Goal: Information Seeking & Learning: Understand process/instructions

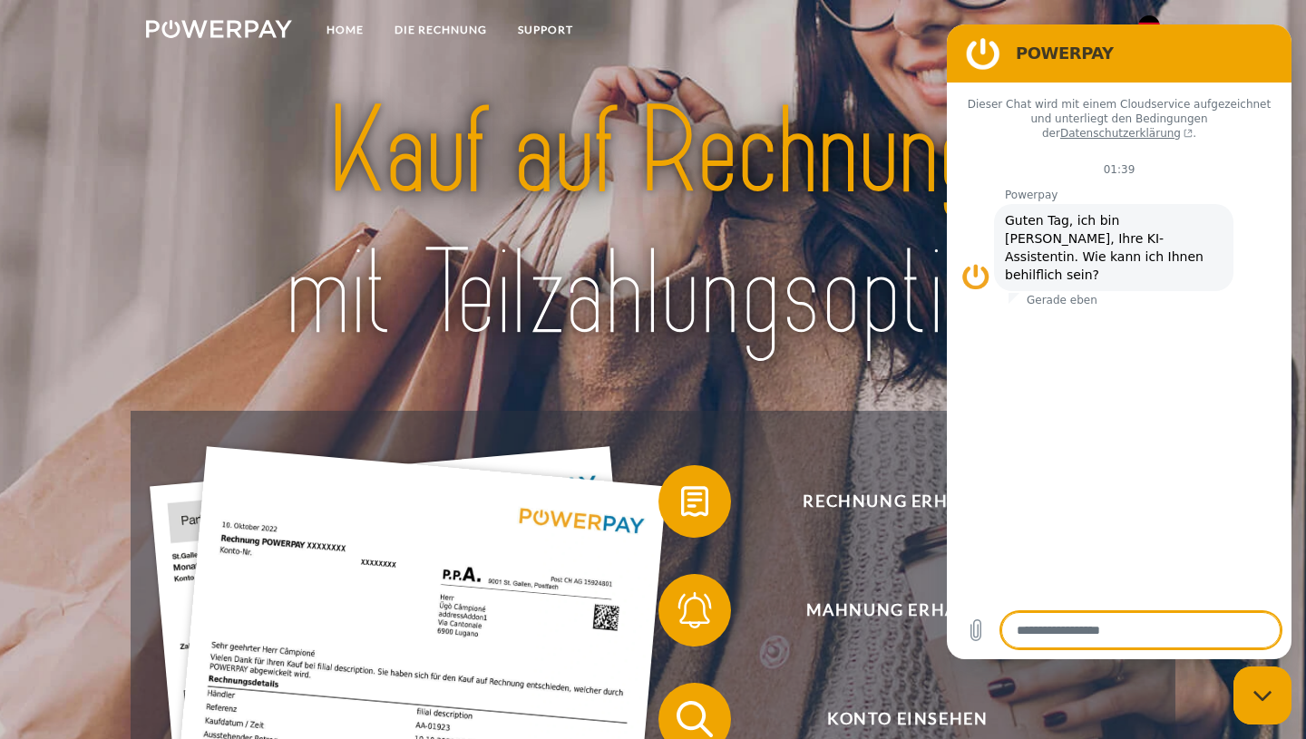
click at [841, 76] on img at bounding box center [653, 222] width 914 height 297
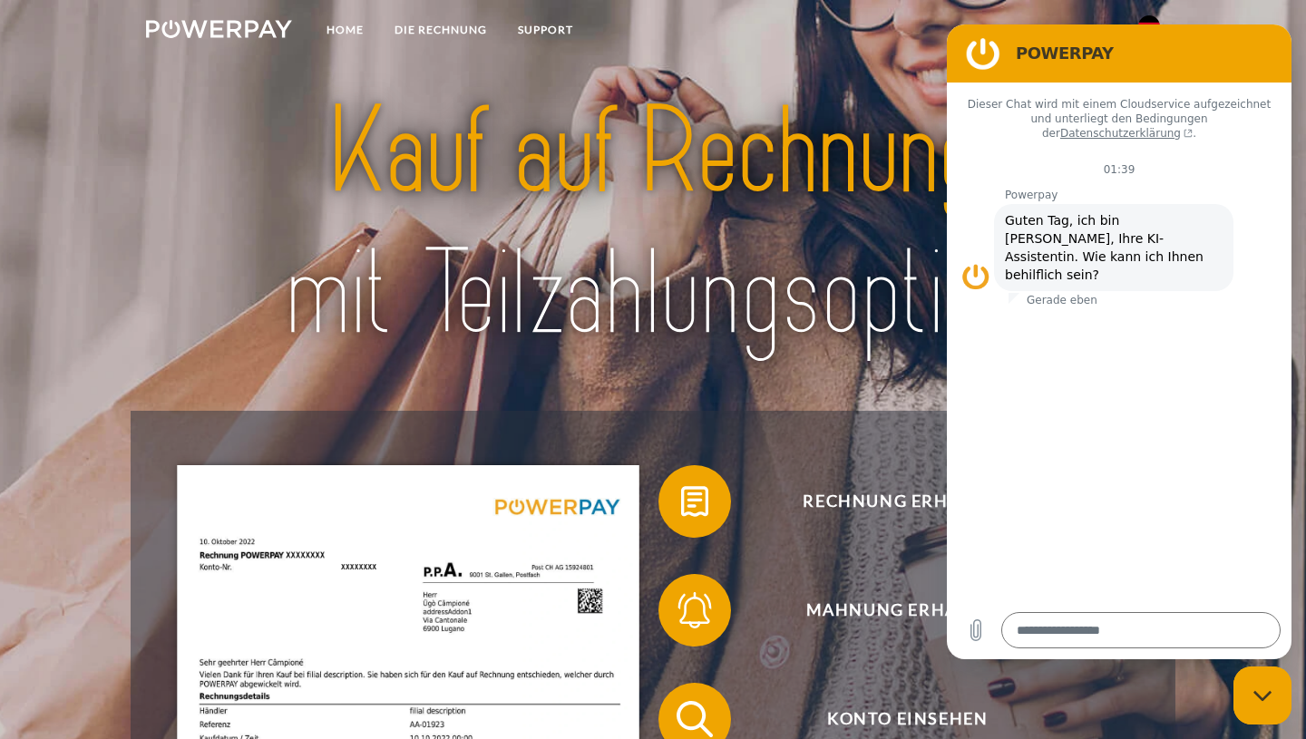
click at [1255, 702] on div "Messaging-Fenster schließen" at bounding box center [1262, 695] width 54 height 54
type textarea "*"
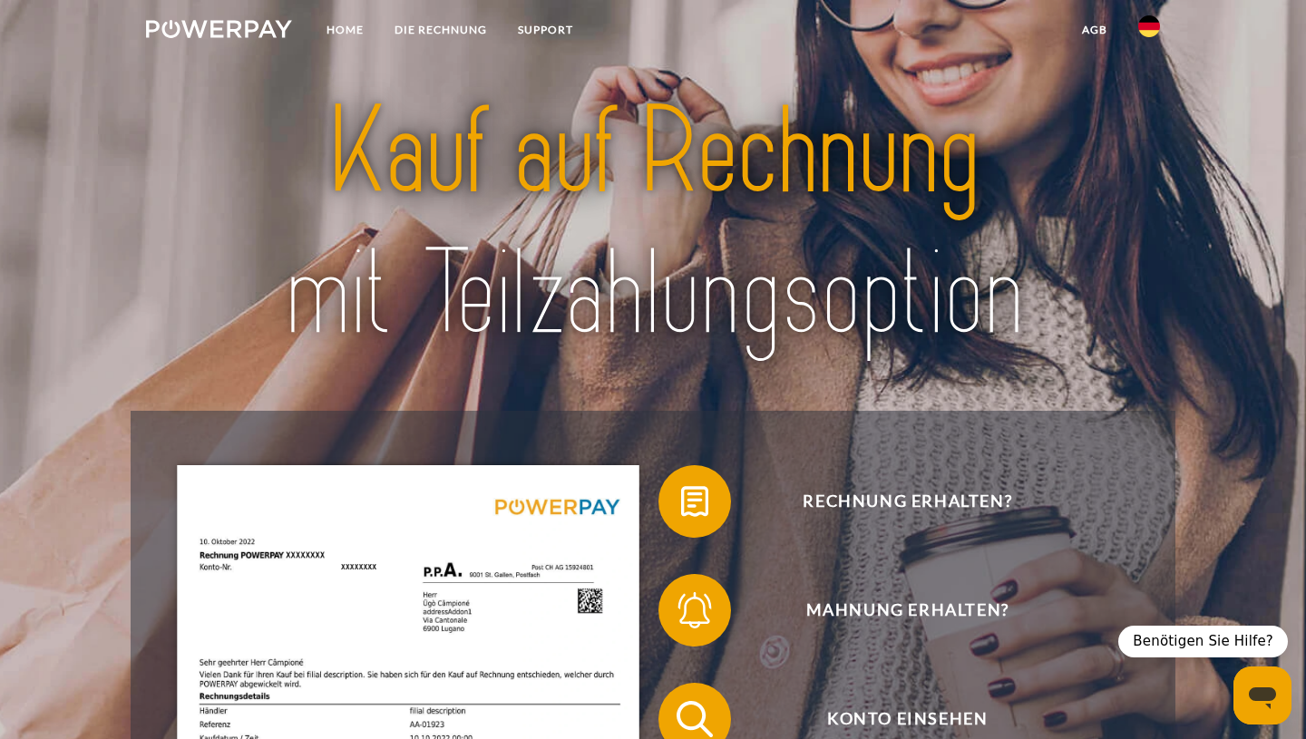
click at [1150, 24] on img at bounding box center [1149, 26] width 22 height 22
click at [1148, 83] on img at bounding box center [1149, 85] width 22 height 22
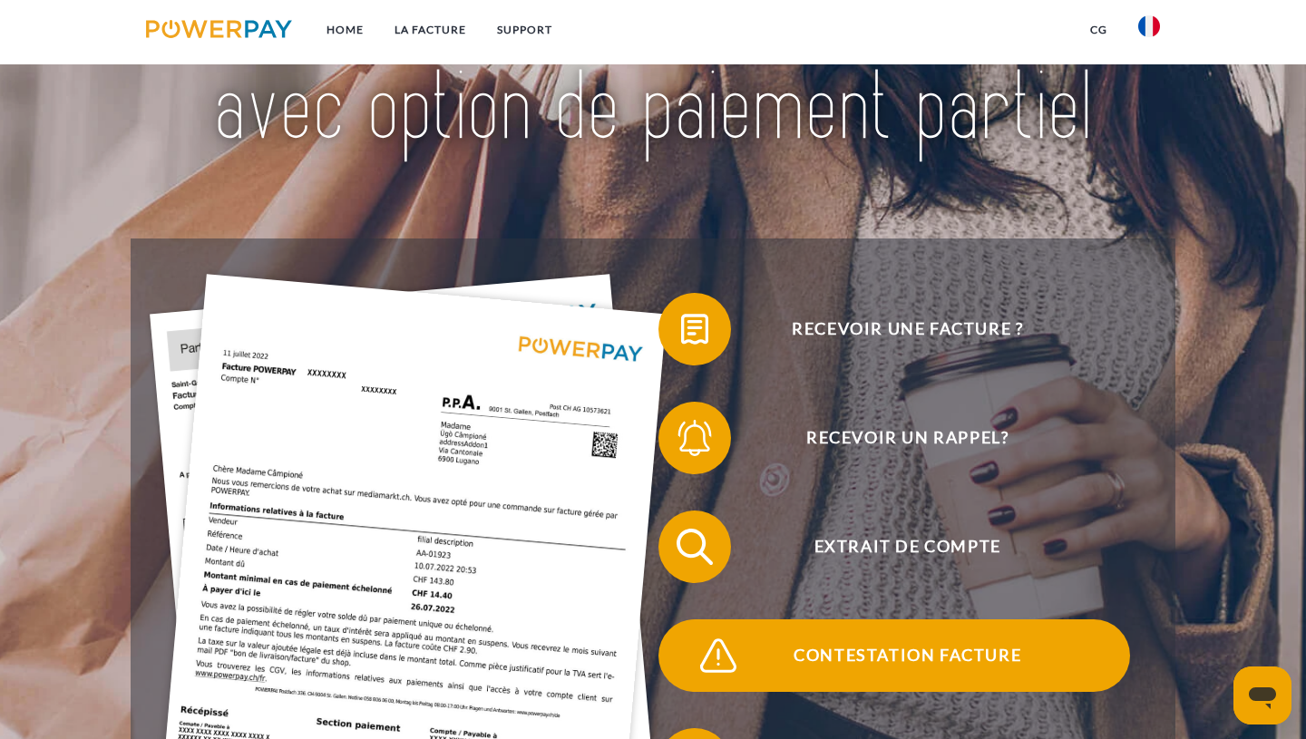
scroll to position [162, 0]
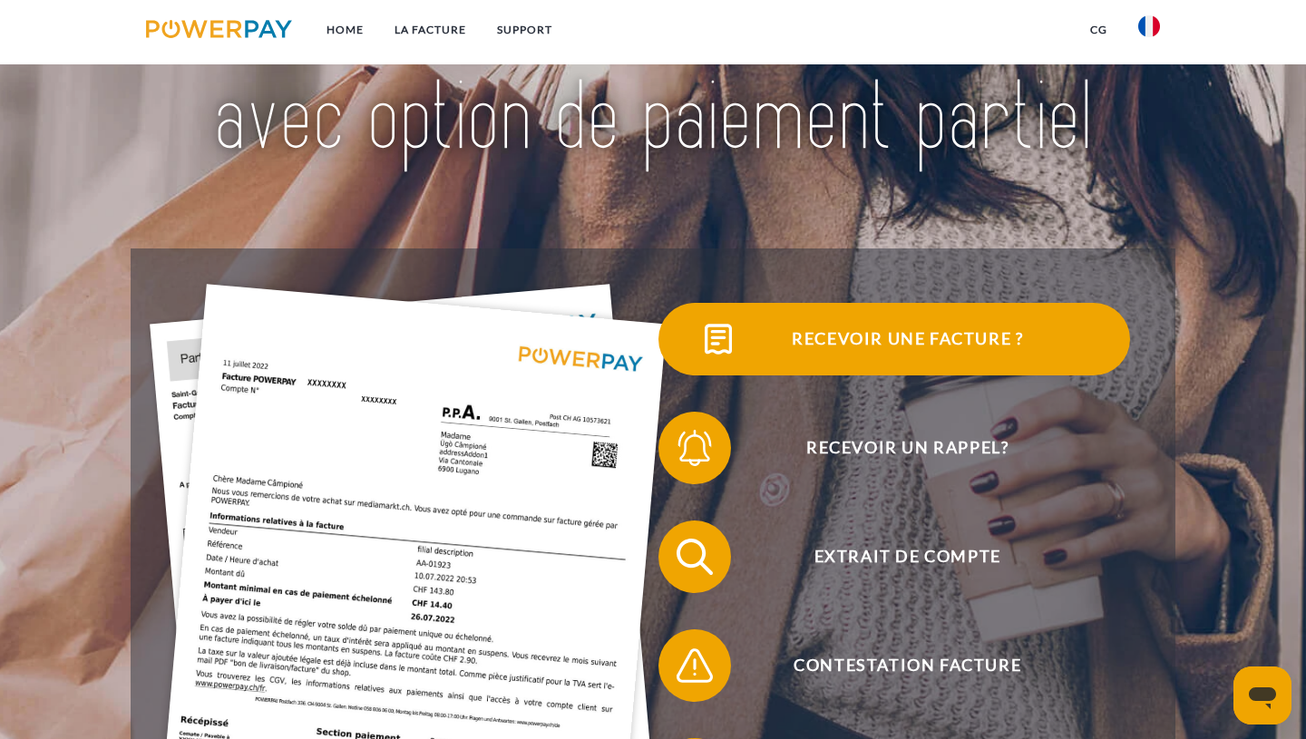
click at [905, 345] on span "Recevoir une facture ?" at bounding box center [907, 339] width 444 height 73
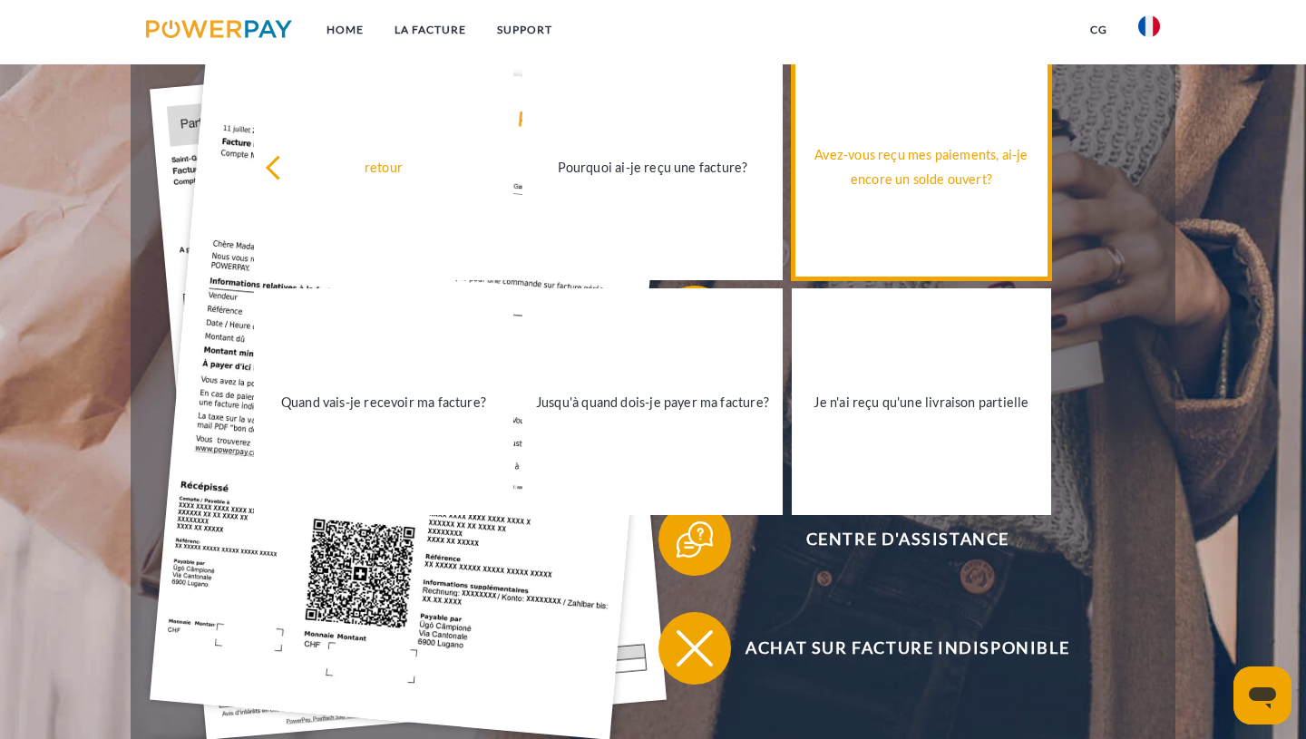
scroll to position [398, 0]
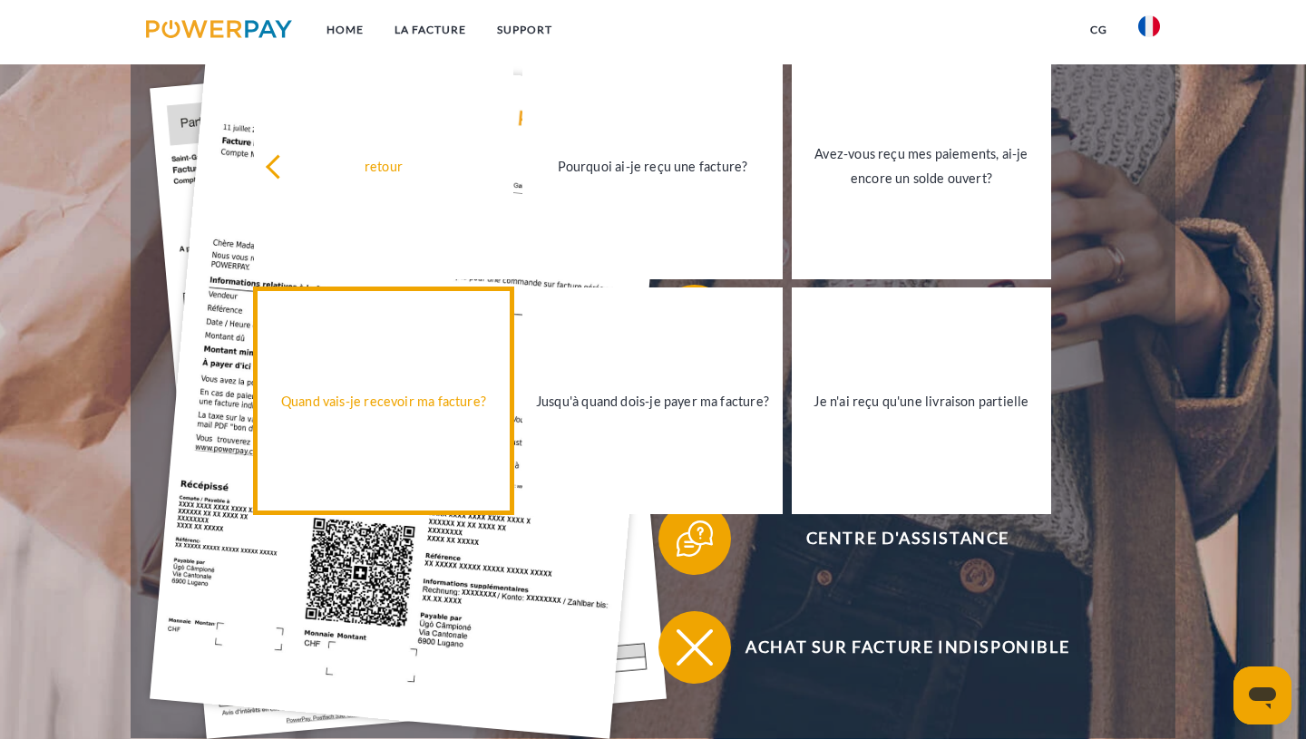
click at [372, 415] on link "Quand vais-je recevoir ma facture?" at bounding box center [384, 400] width 260 height 227
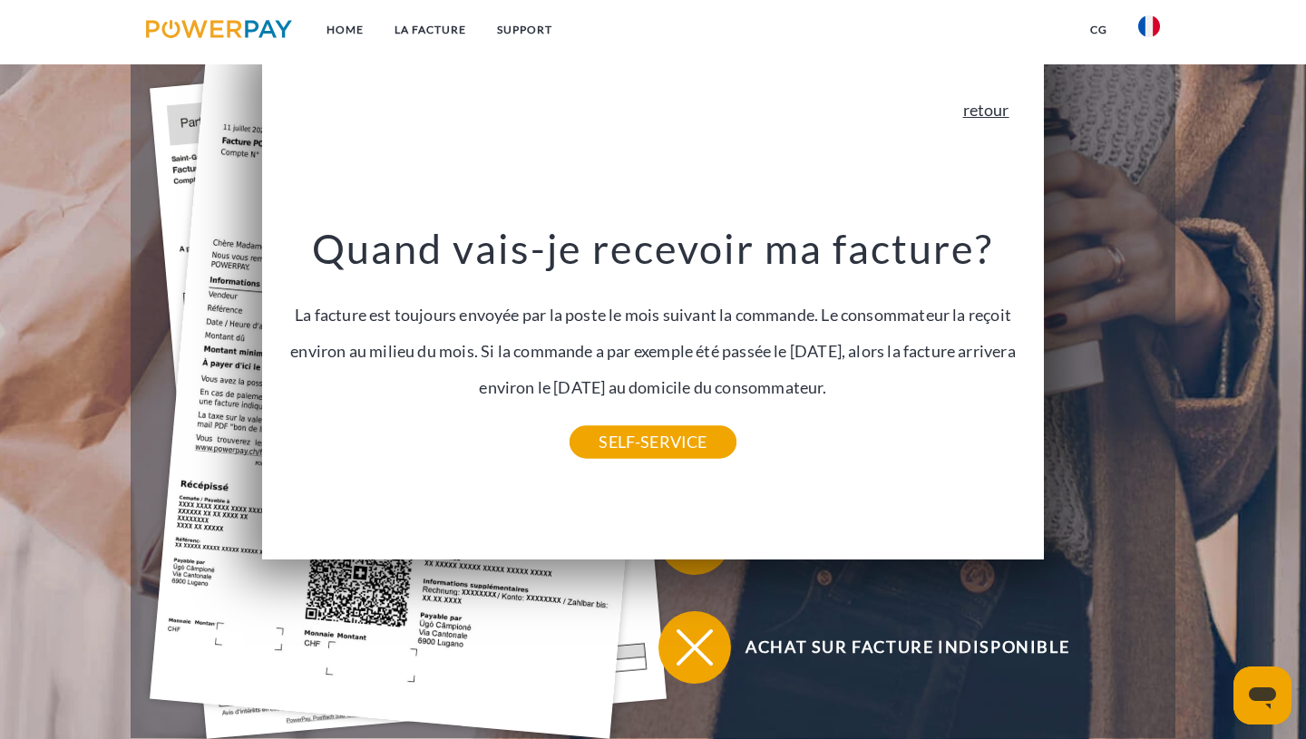
click at [978, 109] on link "retour" at bounding box center [986, 110] width 46 height 16
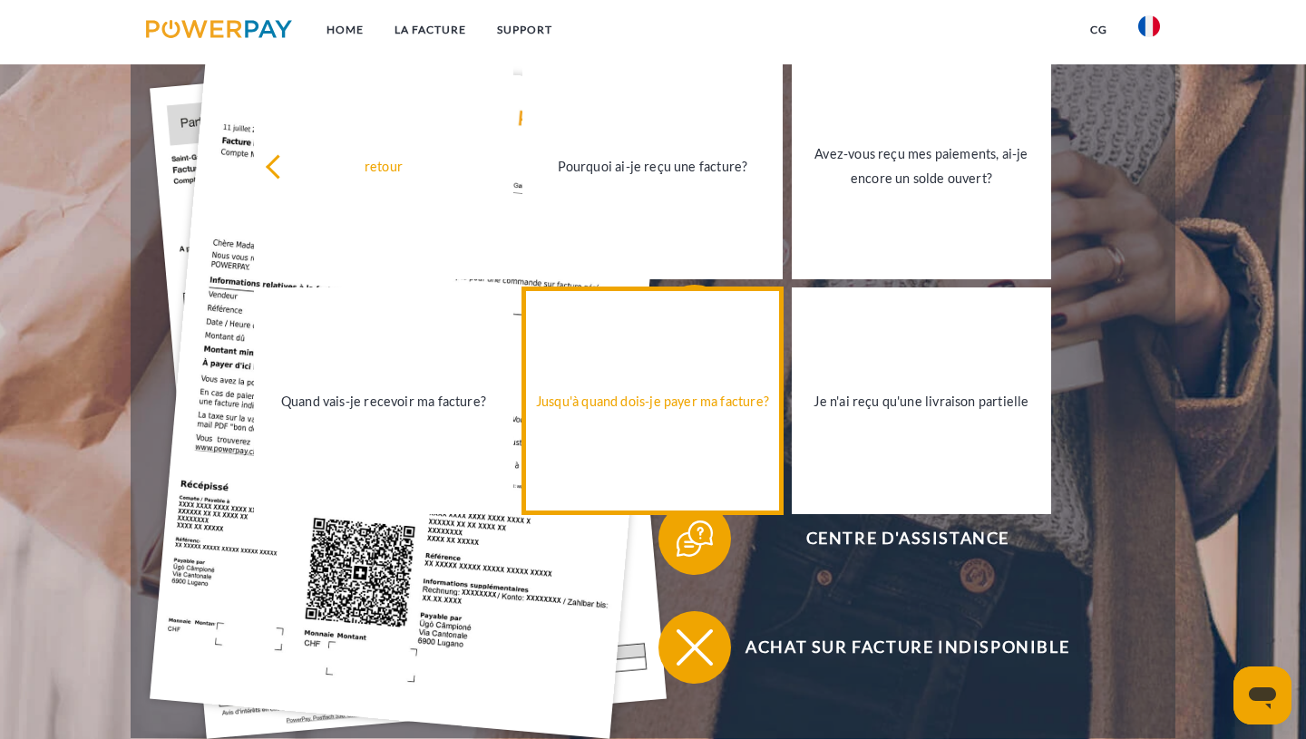
click at [663, 402] on div "Jusqu'à quand dois-je payer ma facture?" at bounding box center [652, 401] width 238 height 24
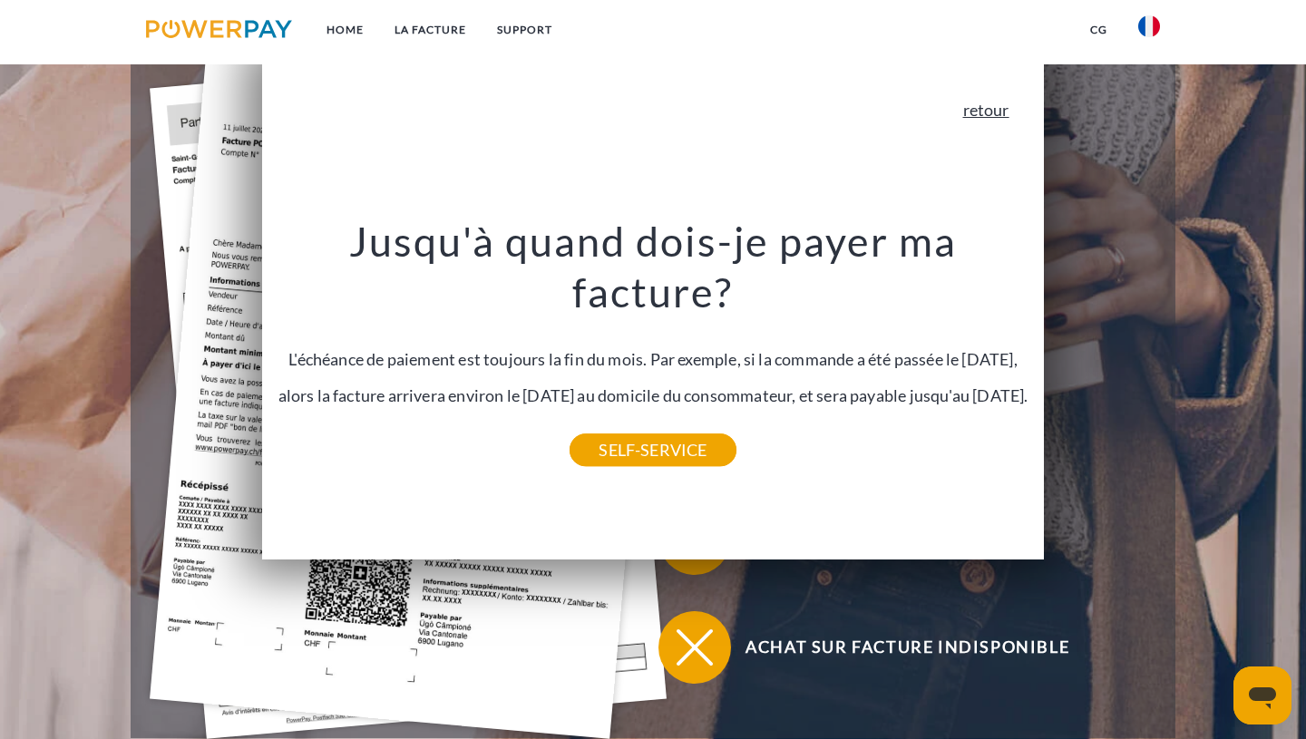
click at [980, 107] on link "retour" at bounding box center [986, 110] width 46 height 16
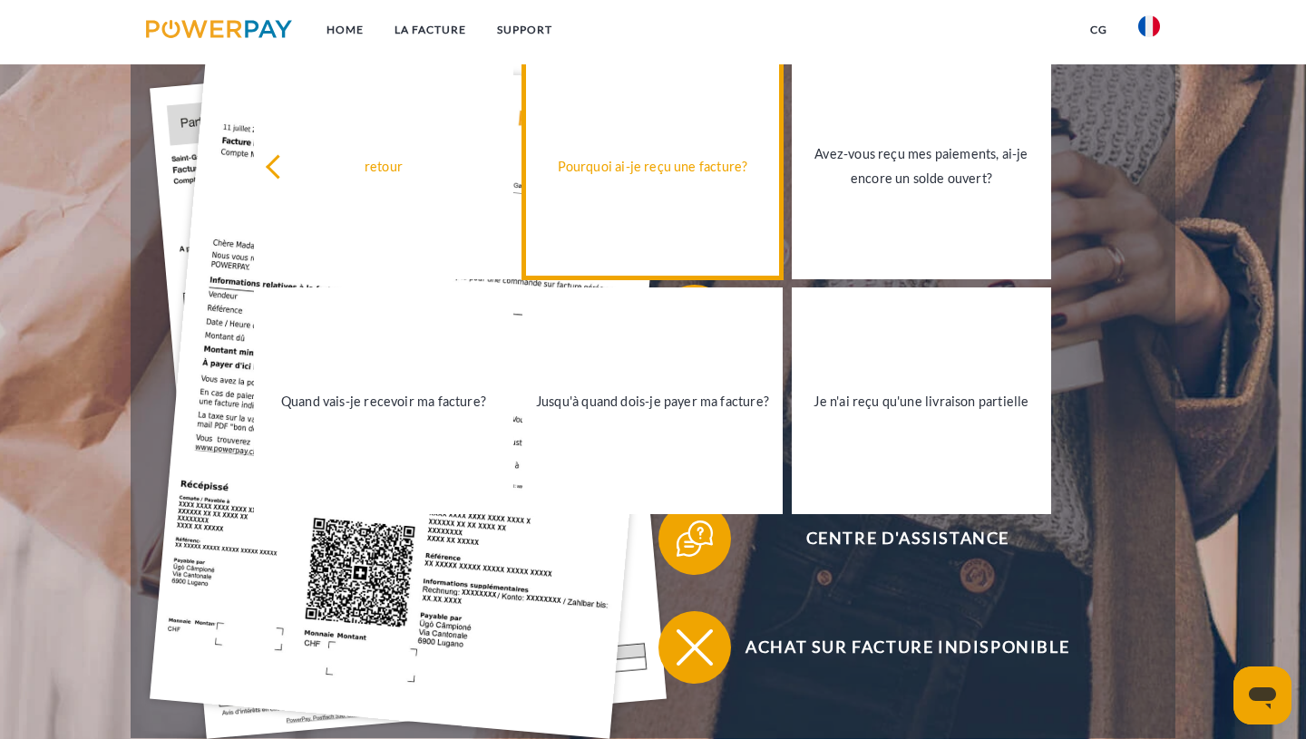
click at [628, 177] on div "Pourquoi ai-je reçu une facture?" at bounding box center [652, 166] width 238 height 24
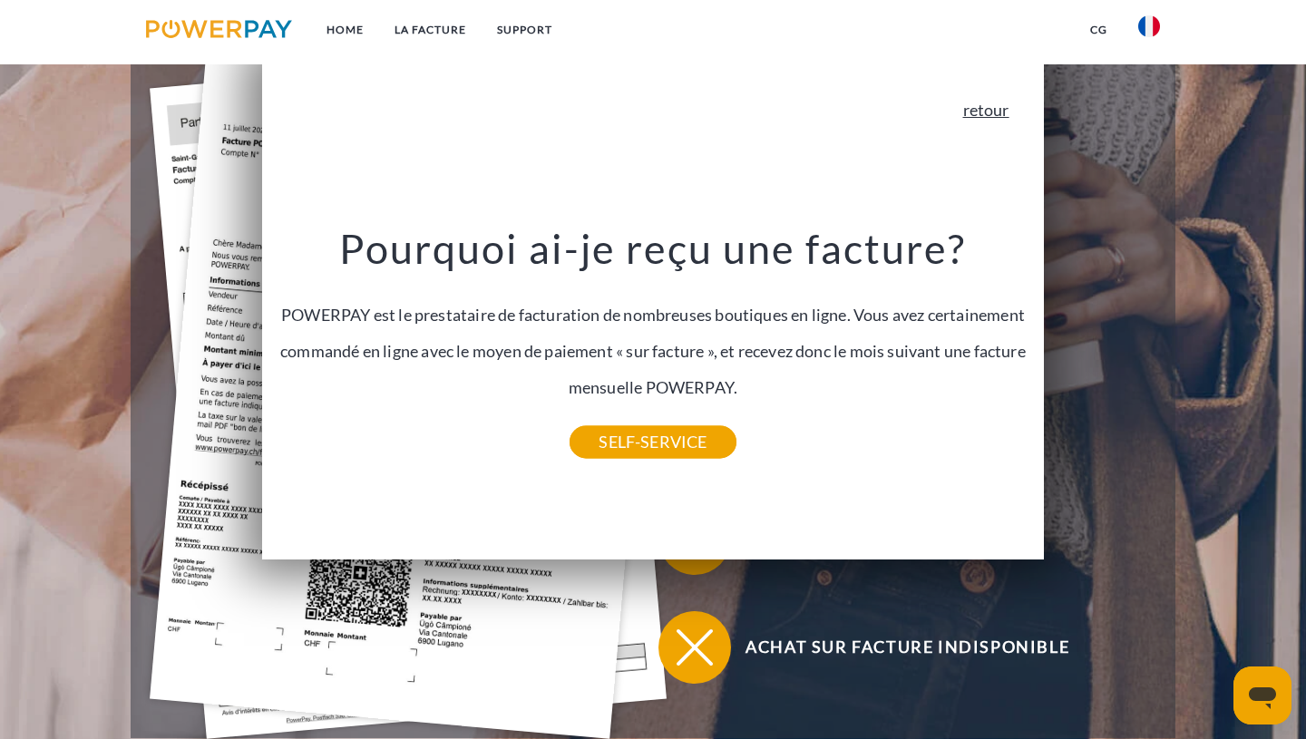
click at [985, 110] on link "retour" at bounding box center [986, 110] width 46 height 16
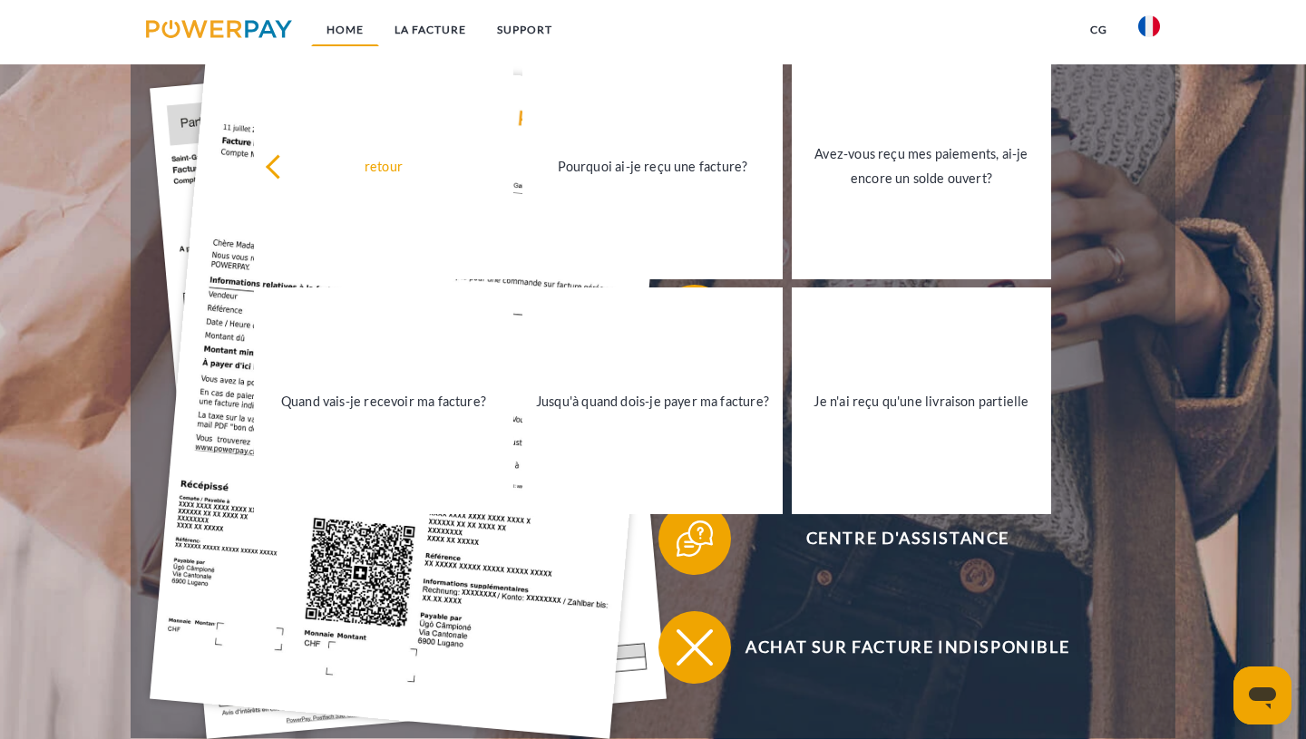
click at [344, 31] on link "Home" at bounding box center [345, 30] width 68 height 33
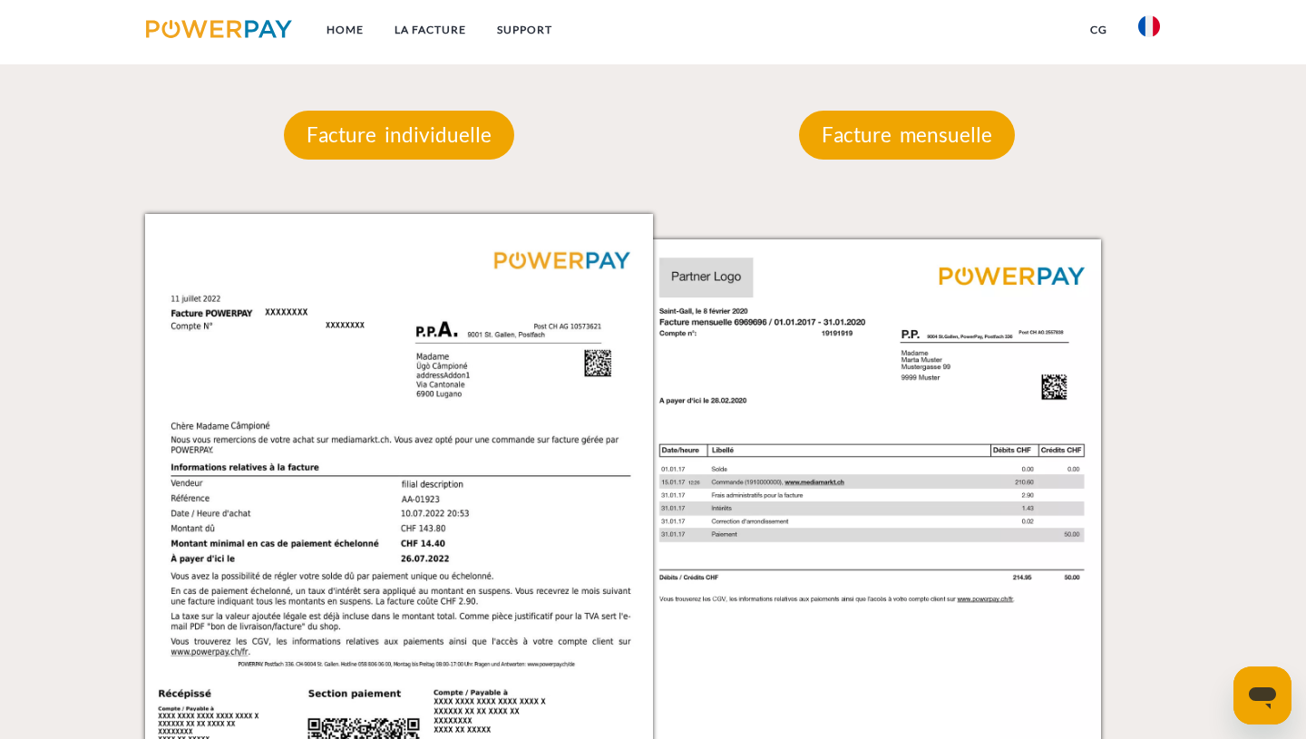
scroll to position [1647, 0]
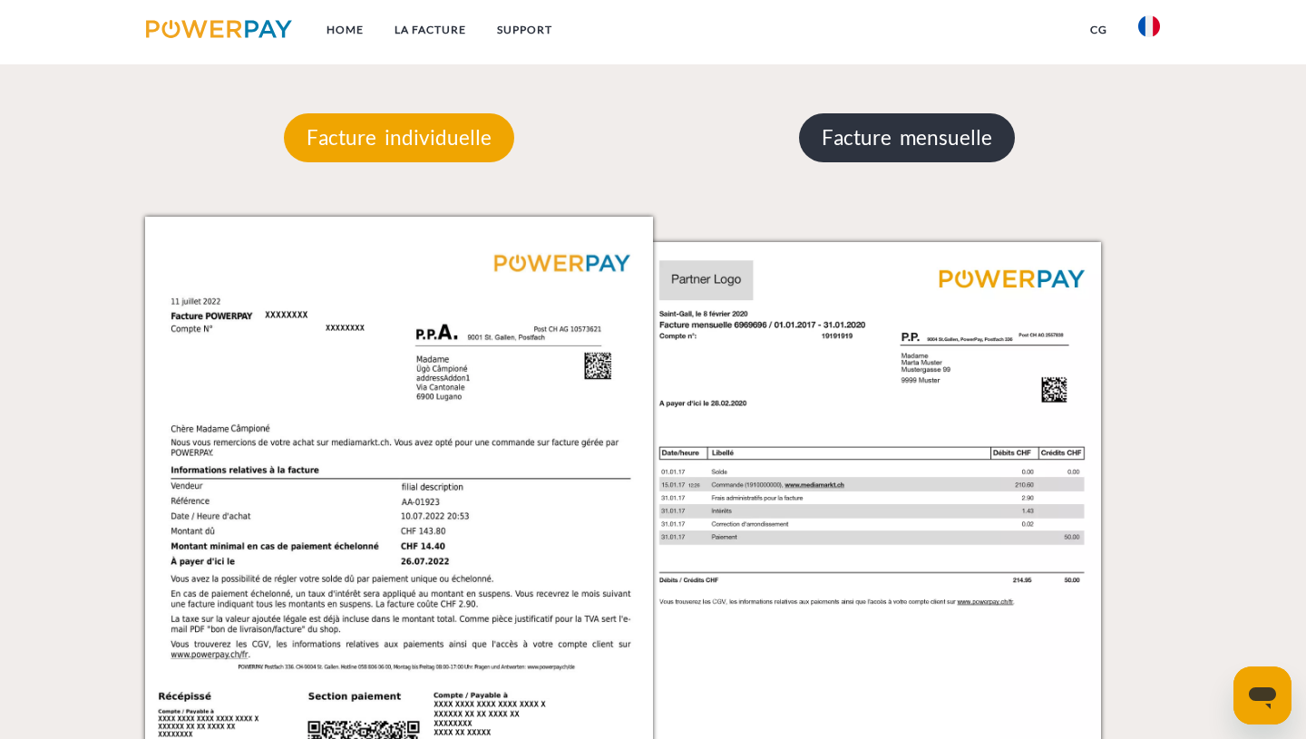
click at [917, 133] on p "Facture mensuelle" at bounding box center [907, 137] width 216 height 49
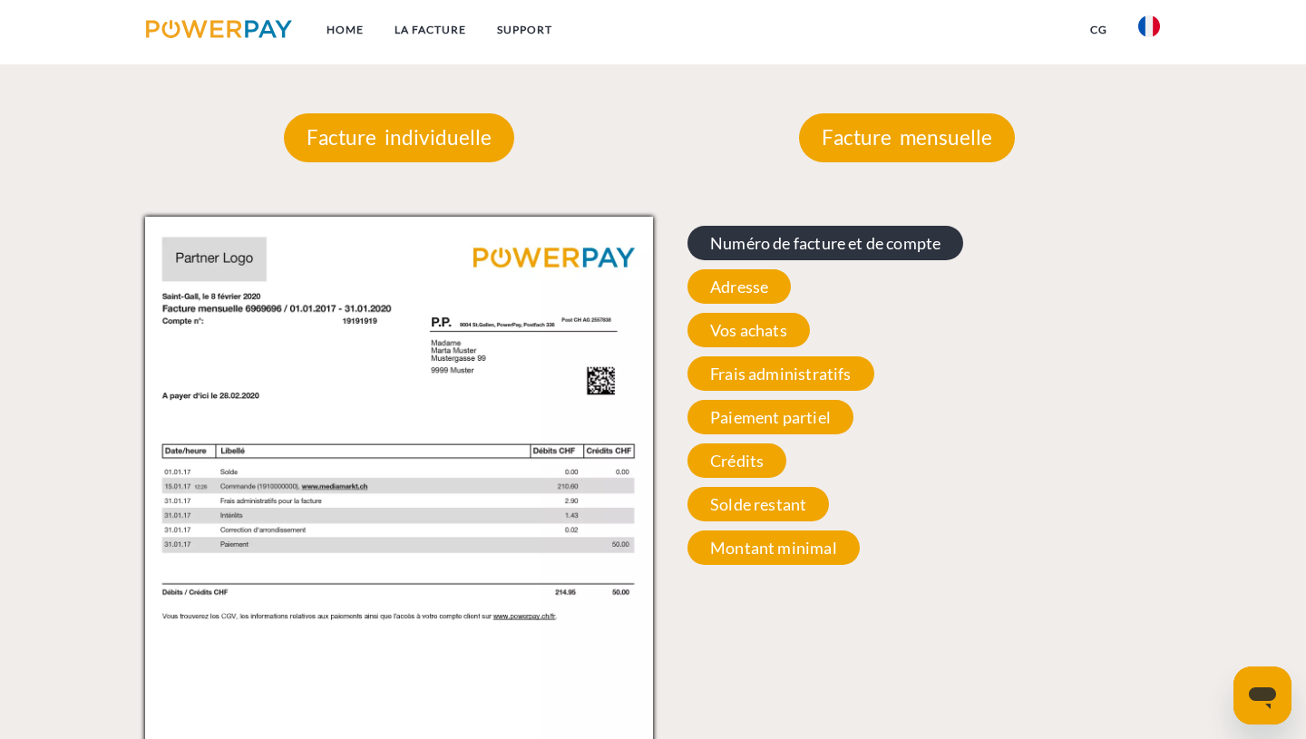
click at [774, 246] on span "Numéro de facture et de compte" at bounding box center [825, 243] width 276 height 34
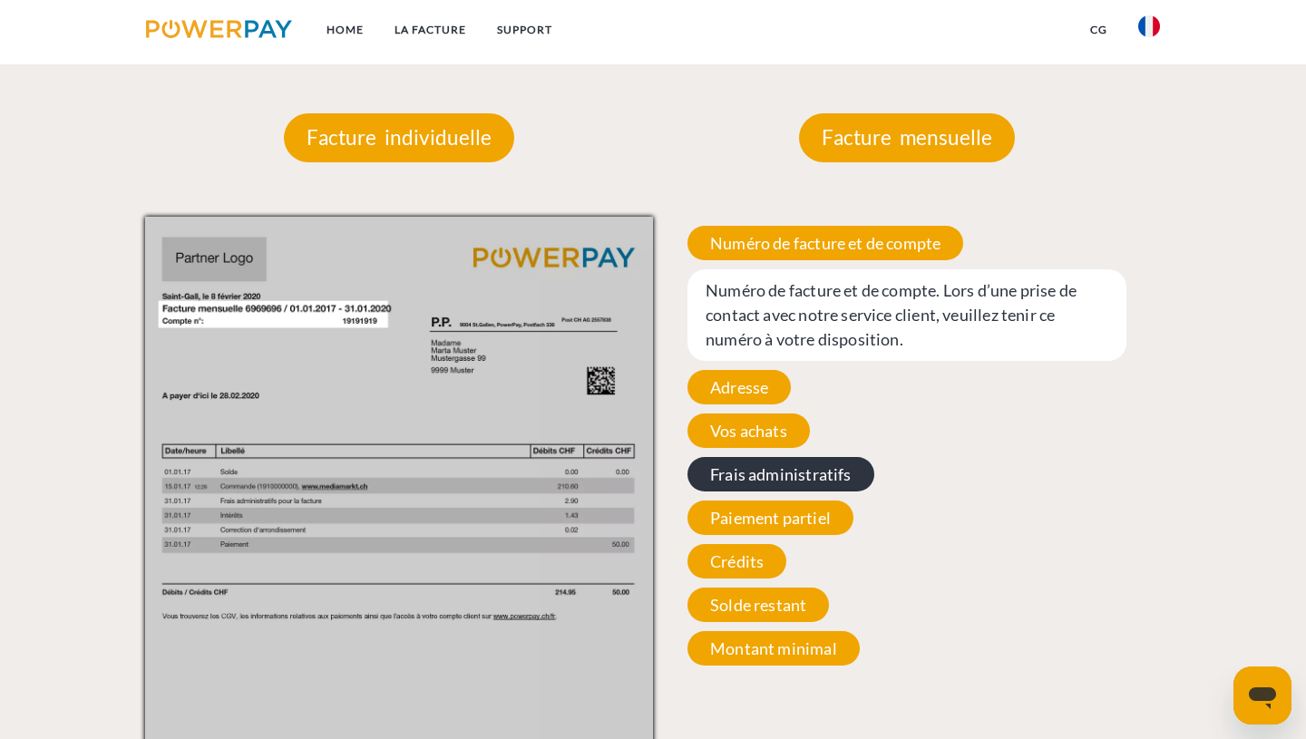
click at [789, 476] on span "Frais administratifs" at bounding box center [780, 474] width 187 height 34
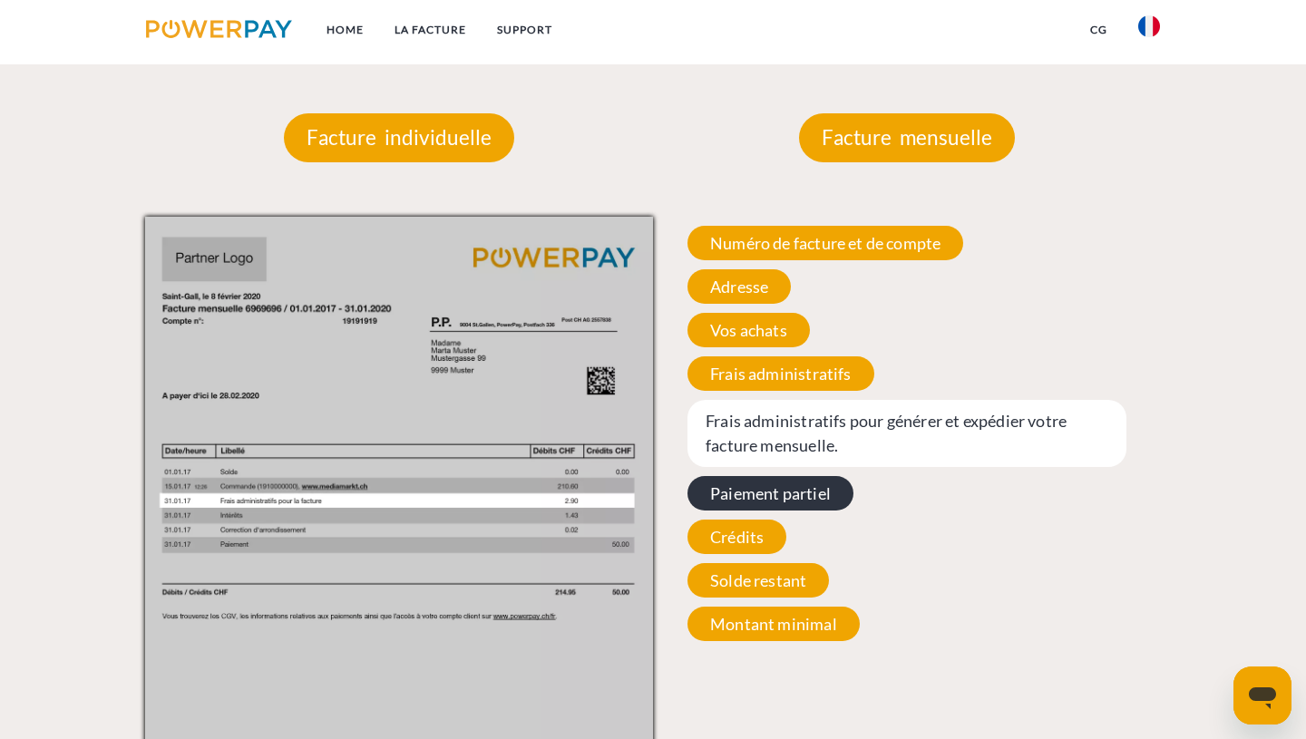
click at [752, 496] on span "Paiement partiel" at bounding box center [770, 493] width 166 height 34
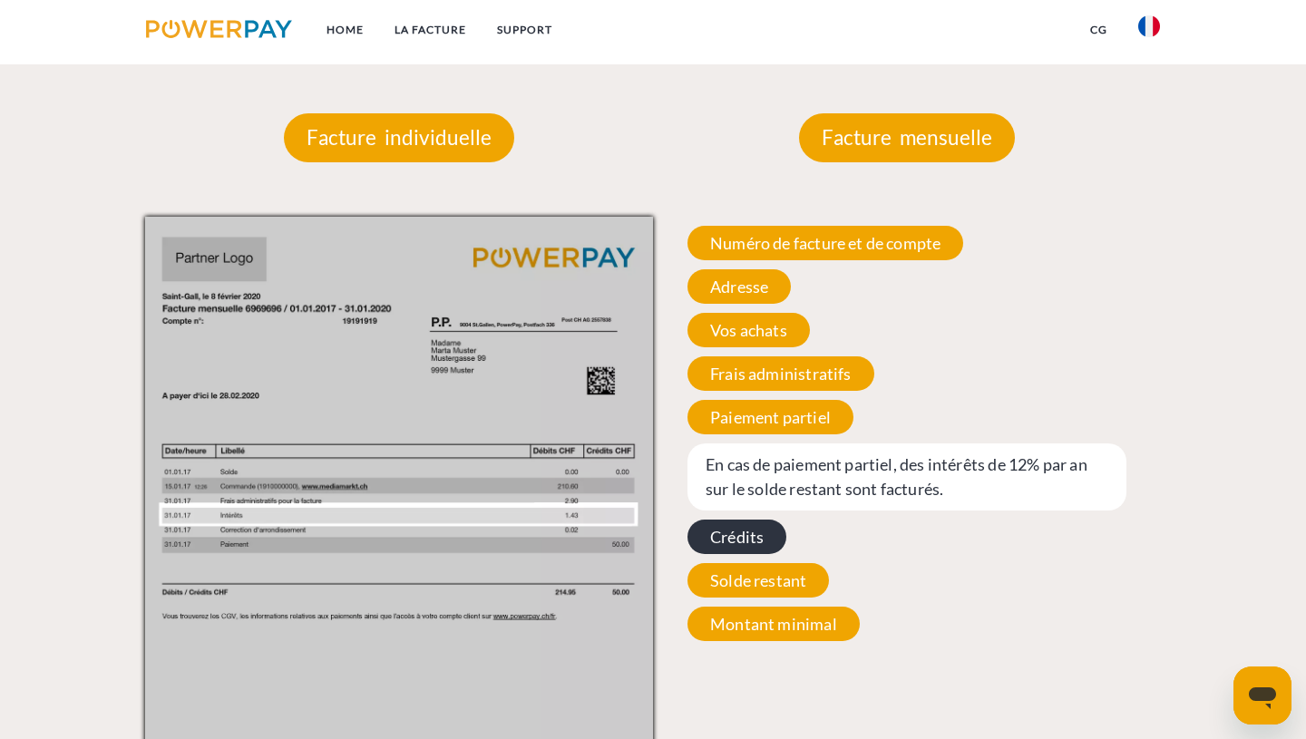
click at [734, 539] on span "Crédits" at bounding box center [736, 536] width 99 height 34
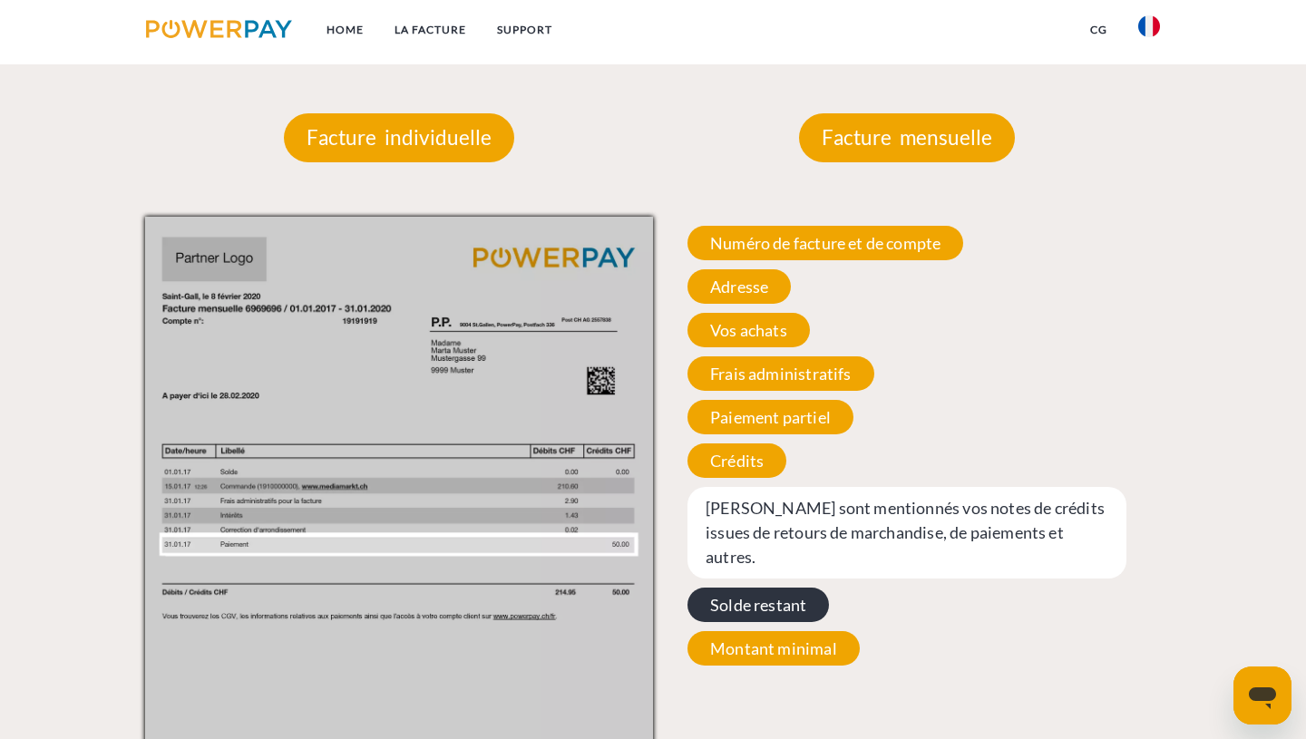
click at [743, 587] on span "Solde restant" at bounding box center [757, 604] width 141 height 34
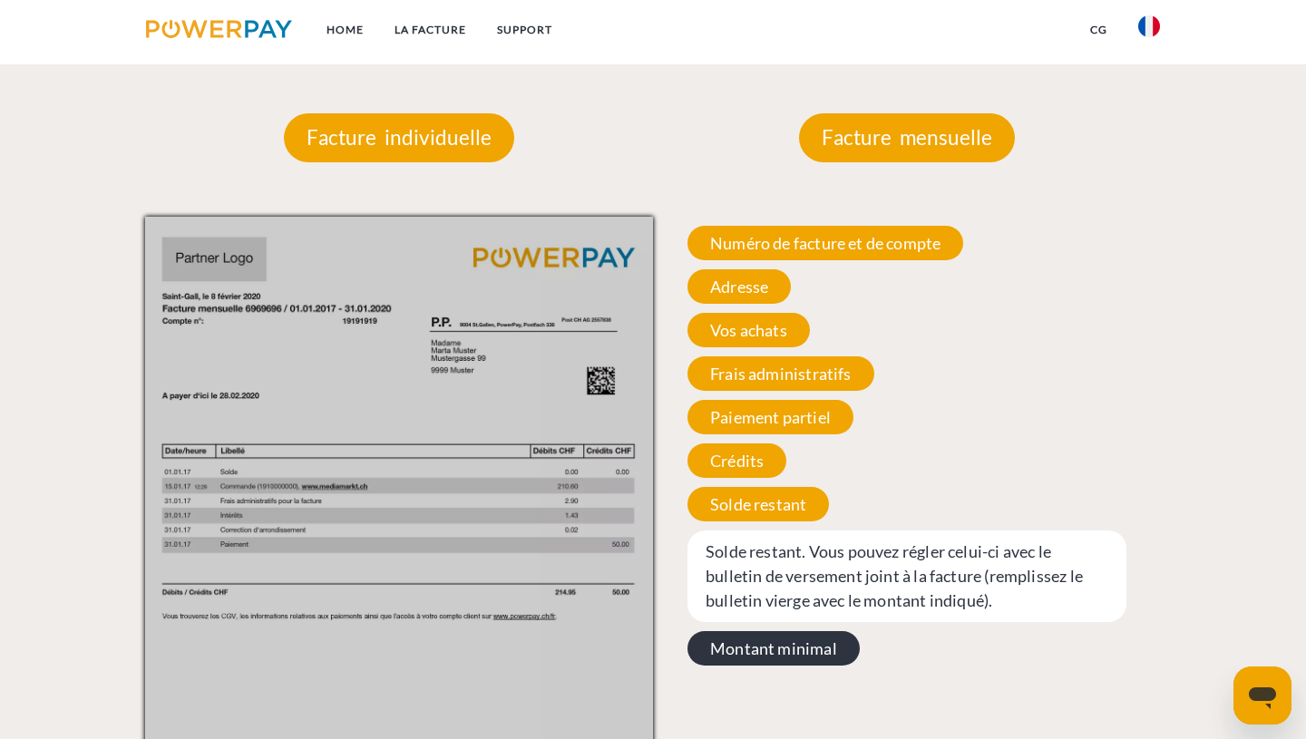
click at [779, 658] on span "Montant minimal" at bounding box center [773, 648] width 172 height 34
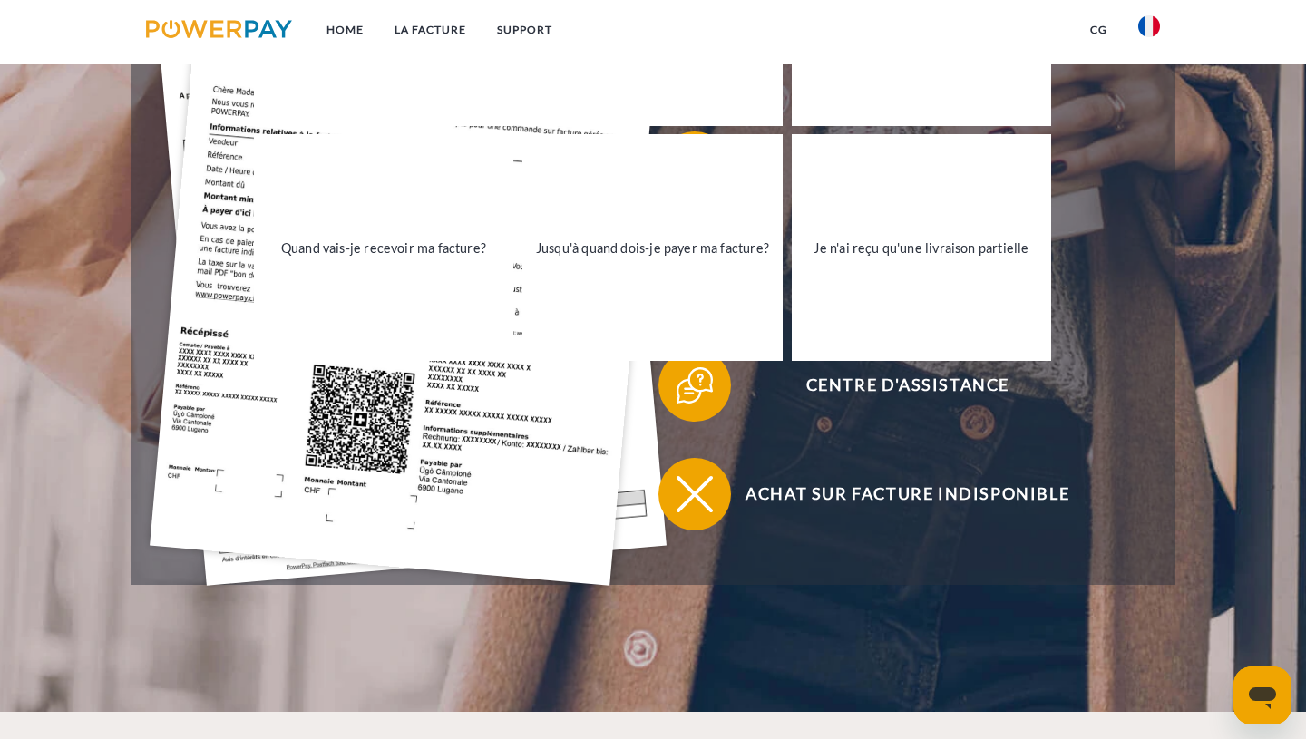
scroll to position [0, 0]
